Goal: Task Accomplishment & Management: Complete application form

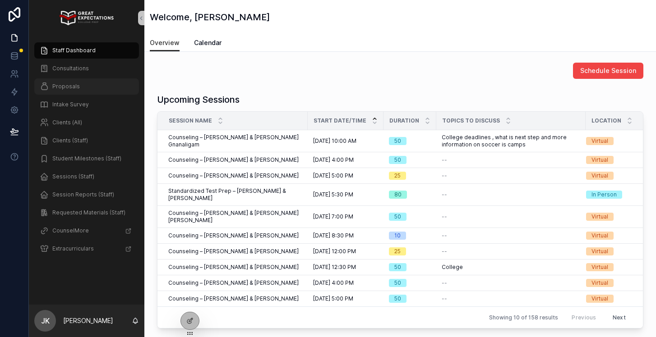
click at [57, 80] on div "Proposals" at bounding box center [87, 86] width 94 height 14
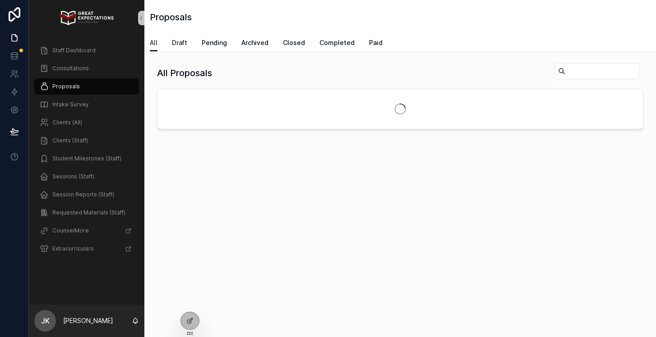
click at [180, 42] on span "Draft" at bounding box center [179, 42] width 15 height 9
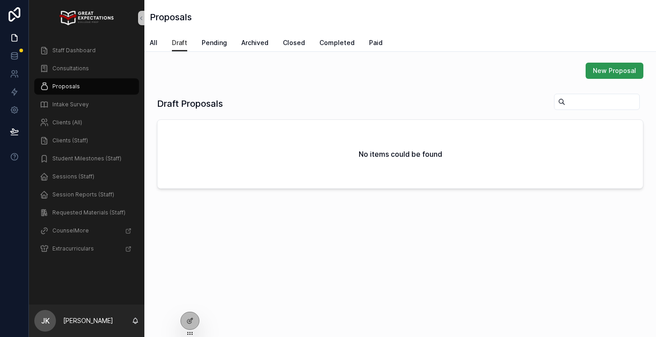
click at [601, 74] on span "New Proposal" at bounding box center [614, 70] width 43 height 9
click at [57, 66] on span "Consultations" at bounding box center [70, 68] width 37 height 7
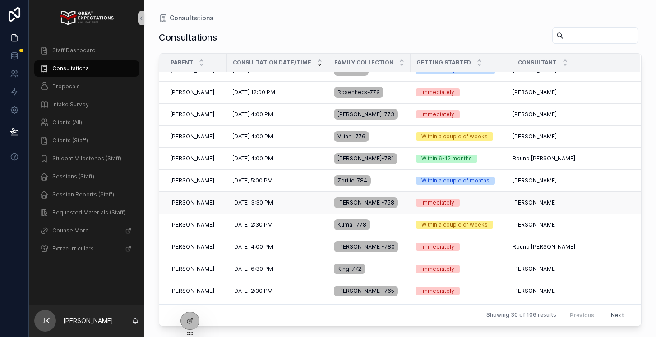
scroll to position [64, 0]
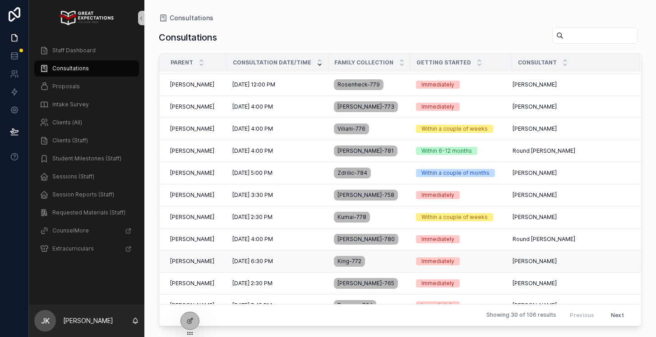
click at [227, 261] on td "[PERSON_NAME] [PERSON_NAME]" at bounding box center [193, 262] width 68 height 22
click at [256, 261] on span "[DATE] 6:30 PM" at bounding box center [252, 261] width 41 height 7
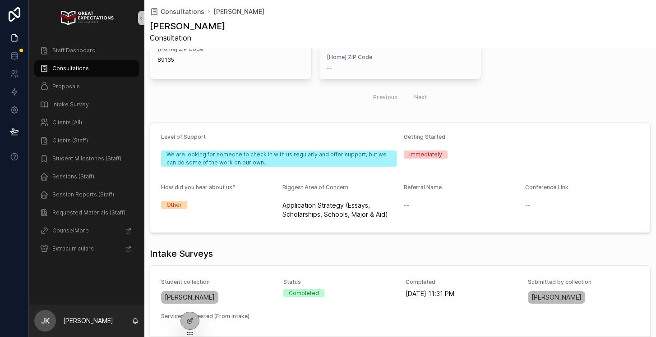
scroll to position [258, 0]
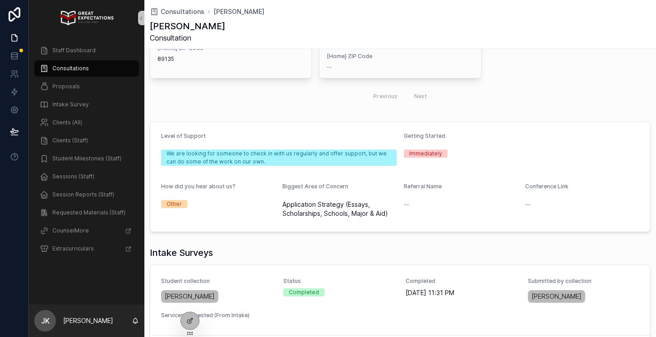
click at [77, 71] on span "Consultations" at bounding box center [70, 68] width 37 height 7
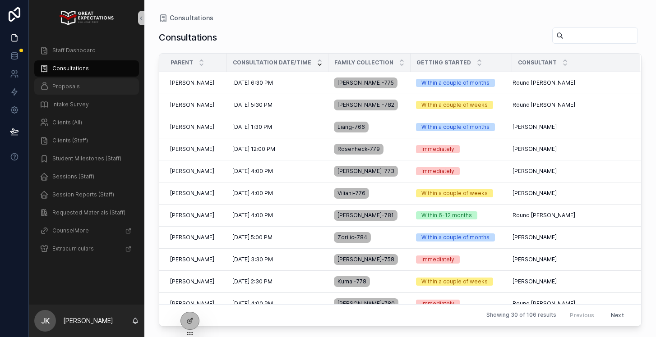
click at [72, 87] on span "Proposals" at bounding box center [66, 86] width 28 height 7
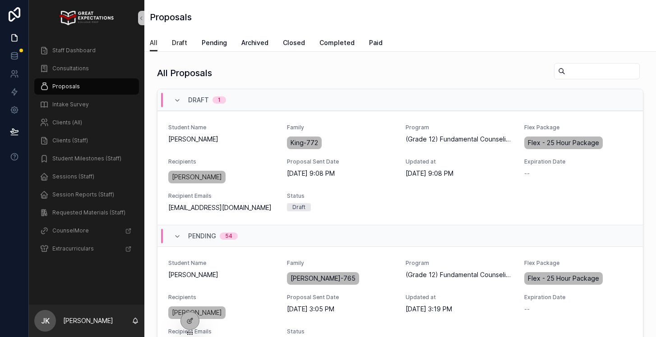
click at [180, 40] on span "Draft" at bounding box center [179, 42] width 15 height 9
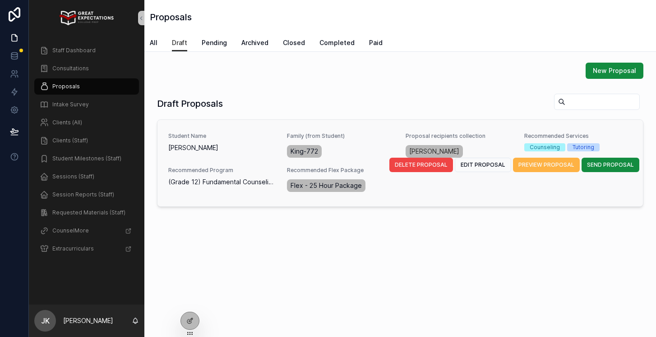
click at [567, 163] on span "PREVIEW PROPOSAL" at bounding box center [546, 164] width 56 height 7
click at [488, 162] on span "EDIT PROPOSAL" at bounding box center [482, 164] width 45 height 7
click at [601, 168] on span "SEND PROPOSAL" at bounding box center [610, 164] width 47 height 7
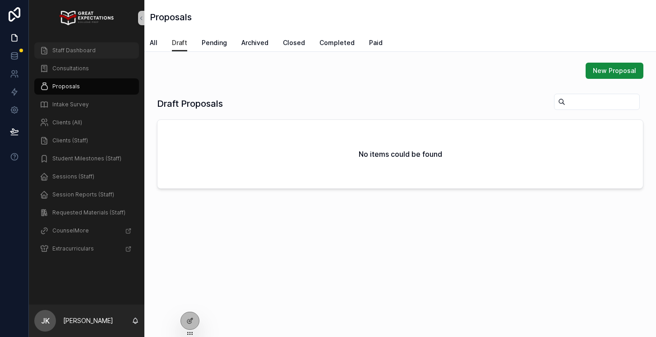
click at [73, 51] on span "Staff Dashboard" at bounding box center [73, 50] width 43 height 7
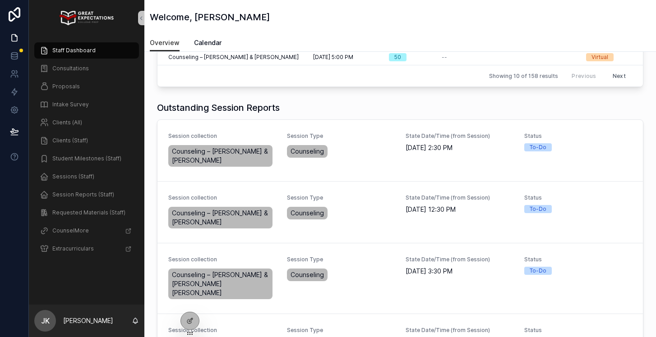
scroll to position [251, 0]
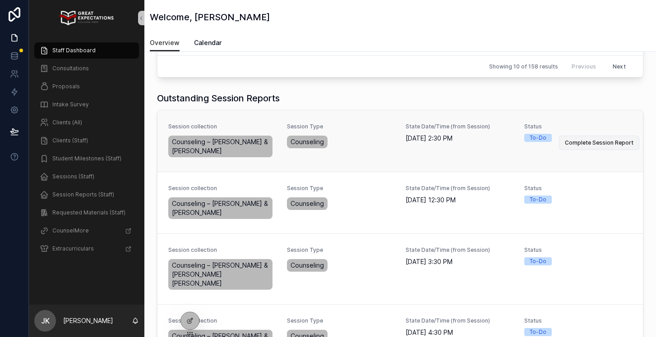
click at [586, 139] on span "Complete Session Report" at bounding box center [599, 142] width 69 height 7
click at [616, 201] on span "Complete Session Report" at bounding box center [599, 204] width 69 height 7
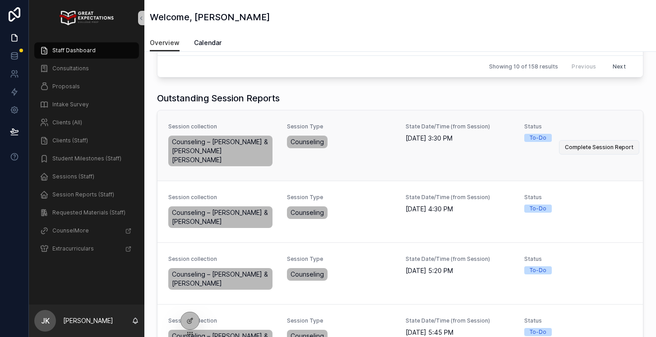
click at [599, 142] on button "Complete Session Report" at bounding box center [599, 147] width 80 height 14
click at [606, 210] on span "Complete Session Report" at bounding box center [599, 213] width 69 height 7
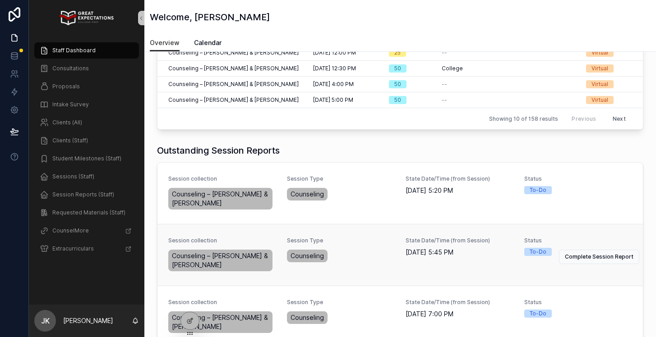
scroll to position [205, 0]
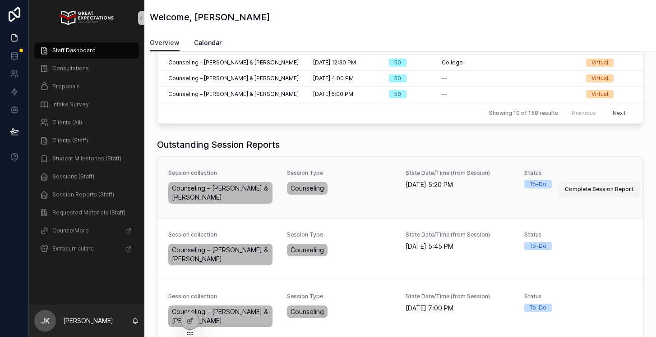
click at [594, 186] on span "Complete Session Report" at bounding box center [599, 189] width 69 height 7
click at [614, 248] on span "Complete Session Report" at bounding box center [599, 251] width 69 height 7
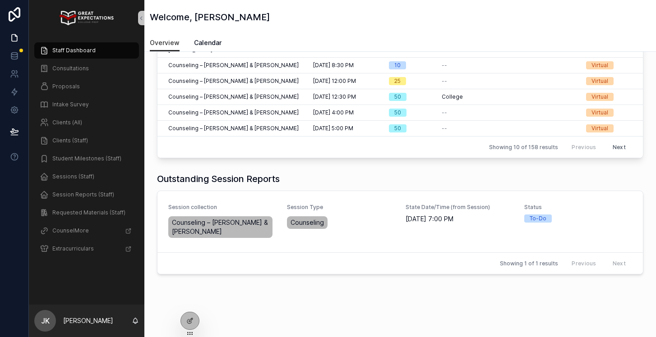
scroll to position [177, 0]
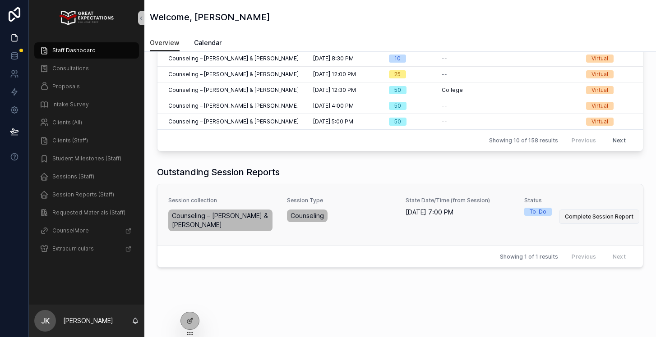
click at [589, 213] on span "Complete Session Report" at bounding box center [599, 216] width 69 height 7
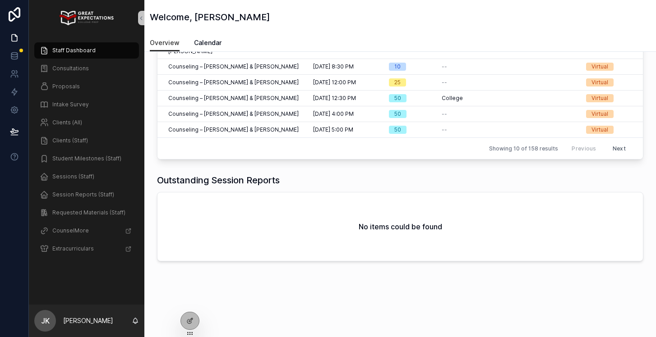
scroll to position [163, 0]
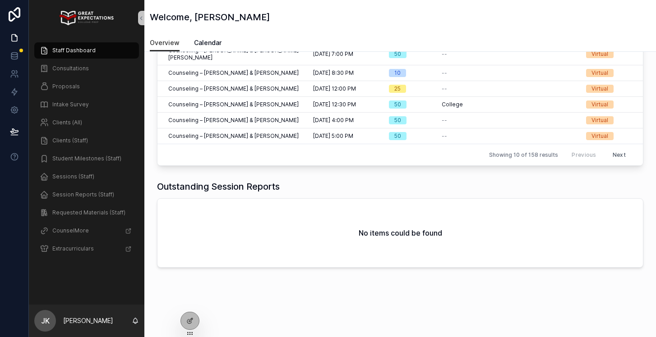
click at [62, 53] on span "Staff Dashboard" at bounding box center [73, 50] width 43 height 7
